Goal: Transaction & Acquisition: Purchase product/service

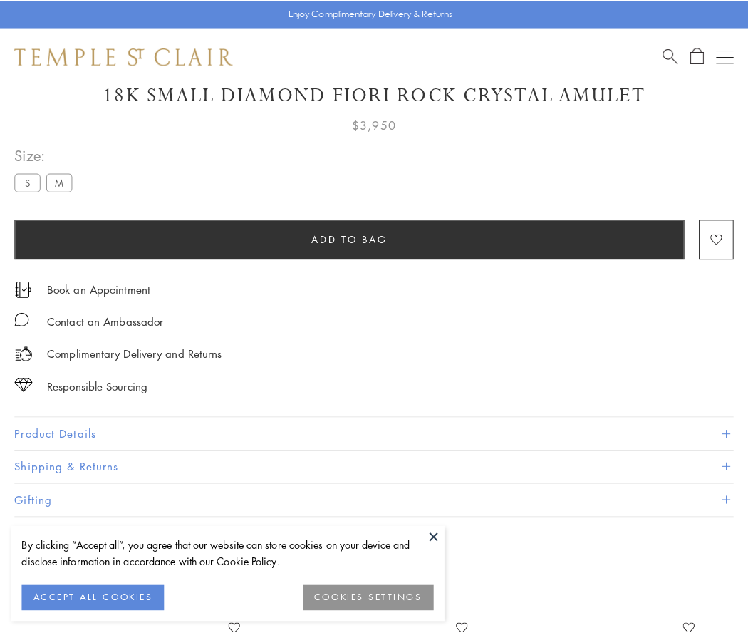
scroll to position [84, 0]
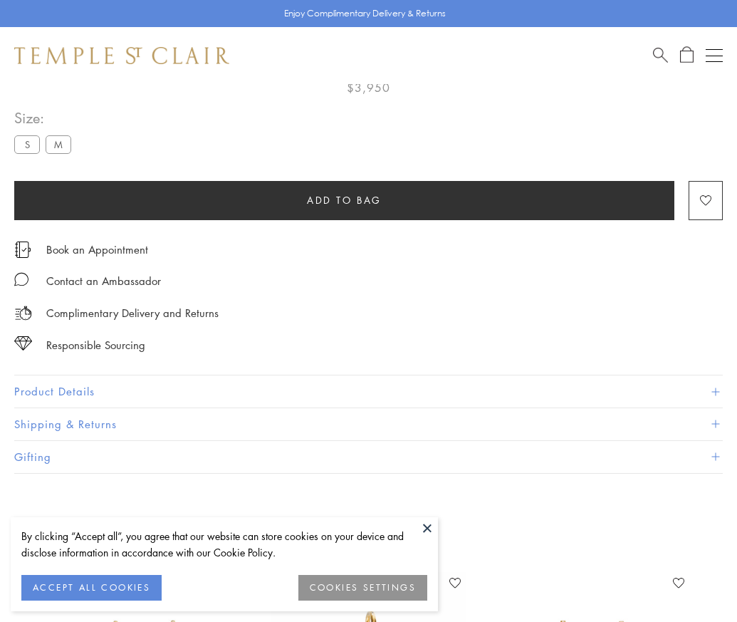
click at [344, 199] on span "Add to bag" at bounding box center [344, 200] width 75 height 16
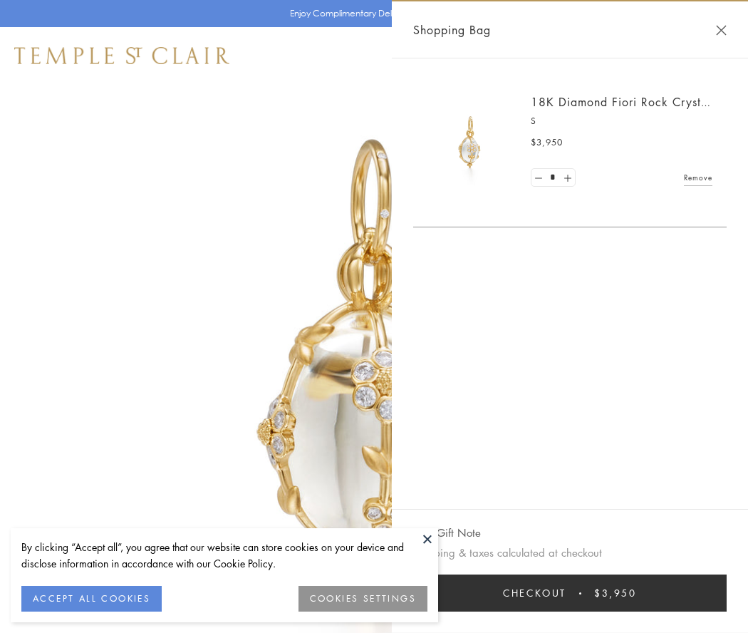
click at [570, 593] on button "Checkout $3,950" at bounding box center [569, 592] width 313 height 37
